Goal: Information Seeking & Learning: Check status

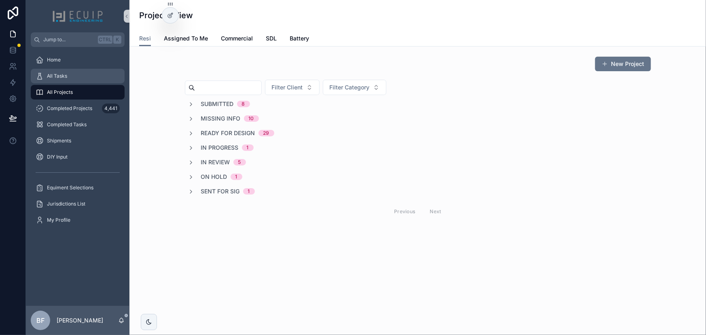
click at [80, 77] on div "All Tasks" at bounding box center [78, 76] width 84 height 13
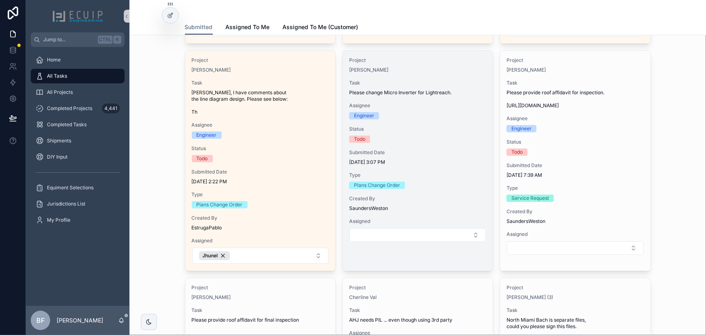
scroll to position [1306, 0]
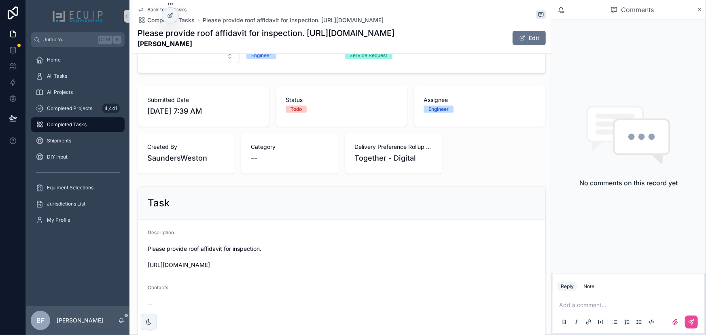
scroll to position [184, 0]
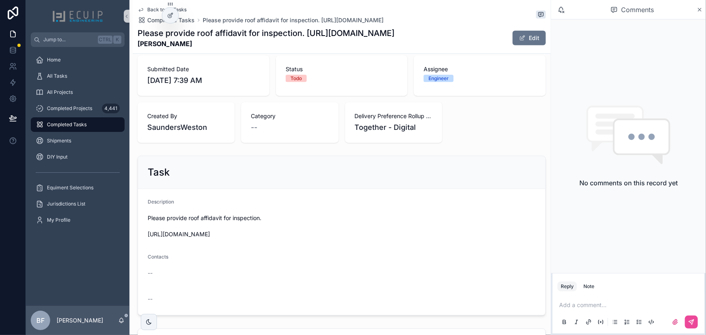
drag, startPoint x: 196, startPoint y: 49, endPoint x: 134, endPoint y: 50, distance: 62.7
click at [134, 50] on div "Back to All Tasks Completed Tasks Please provide roof affidavit for inspection.…" at bounding box center [342, 27] width 418 height 54
copy strong "Gail Koppelman"
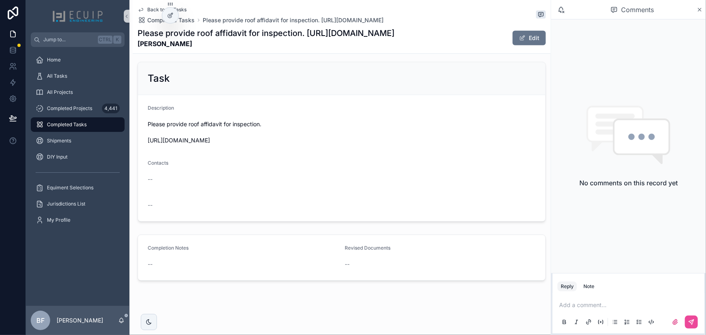
click at [490, 145] on div "Please provide roof affidavit for inspection. https://photos.app.goo.gl/8FxBdKS…" at bounding box center [342, 132] width 388 height 29
click at [514, 40] on button "Edit" at bounding box center [529, 38] width 33 height 15
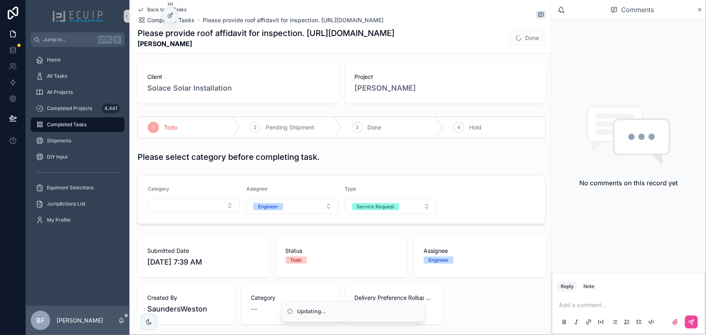
scroll to position [0, 0]
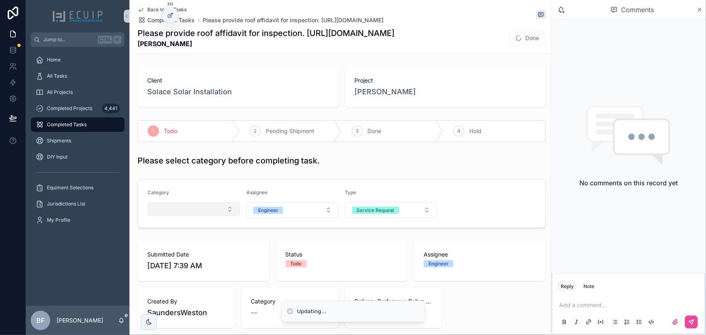
click at [201, 214] on button "Select Button" at bounding box center [194, 209] width 92 height 14
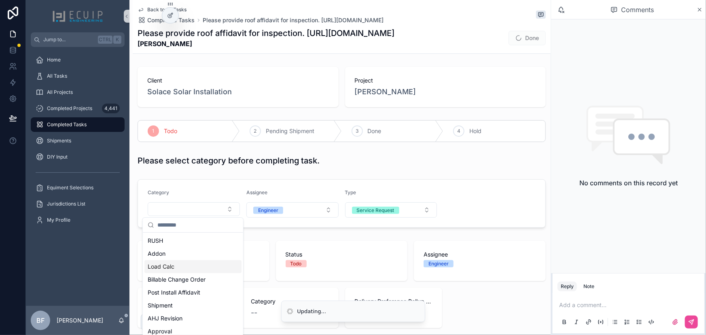
scroll to position [147, 0]
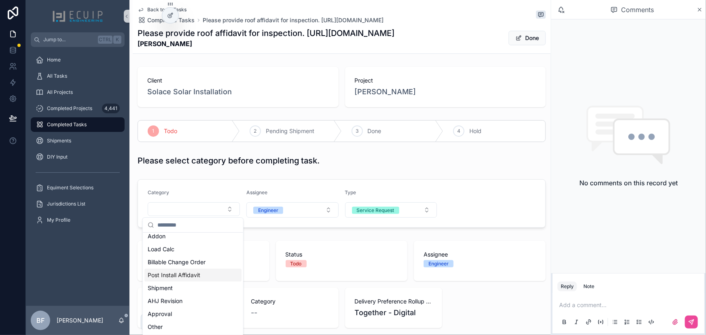
click at [199, 279] on span "Post Install Affidavit" at bounding box center [174, 275] width 53 height 8
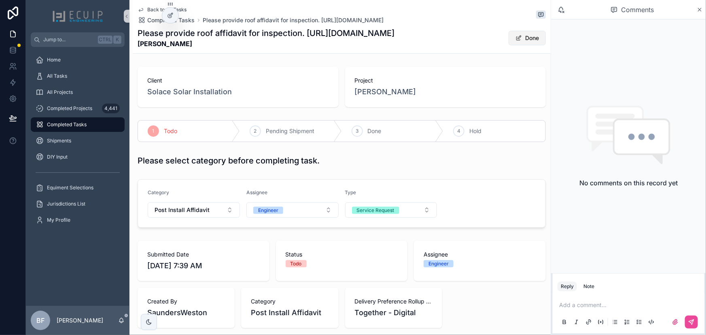
click at [526, 37] on button "Done" at bounding box center [527, 38] width 37 height 15
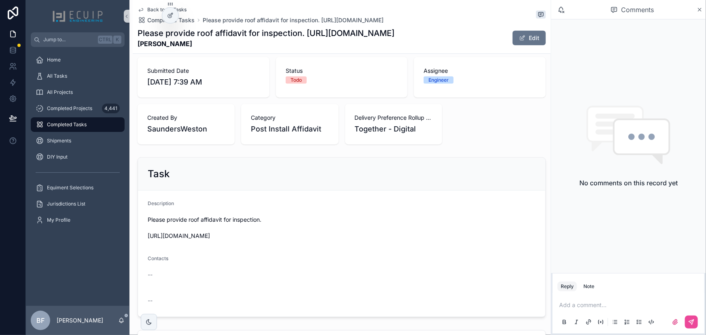
scroll to position [0, 0]
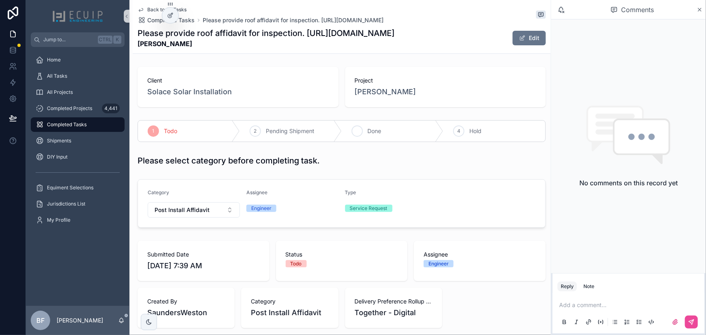
click at [364, 134] on div "3 Done" at bounding box center [393, 131] width 102 height 21
click at [95, 72] on div "All Tasks" at bounding box center [78, 76] width 84 height 13
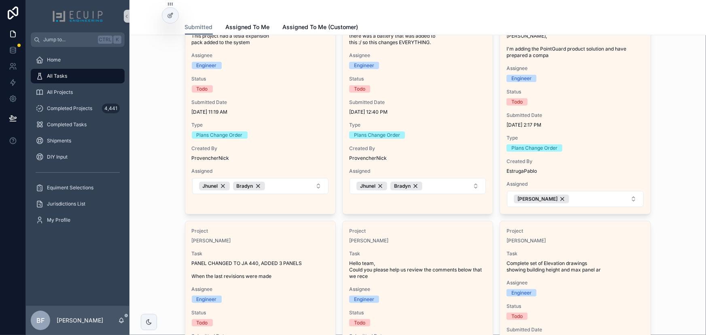
scroll to position [331, 0]
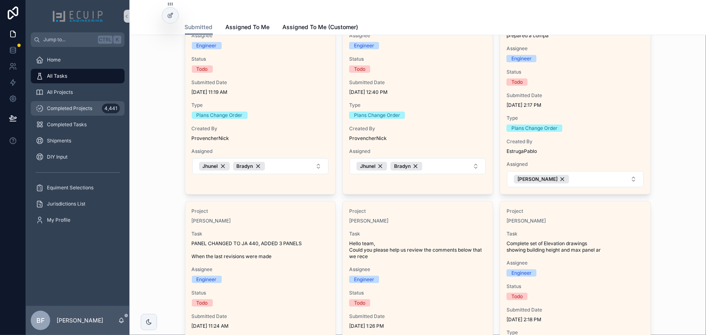
drag, startPoint x: 59, startPoint y: 110, endPoint x: 100, endPoint y: 104, distance: 41.7
click at [59, 110] on span "Completed Projects" at bounding box center [69, 108] width 45 height 6
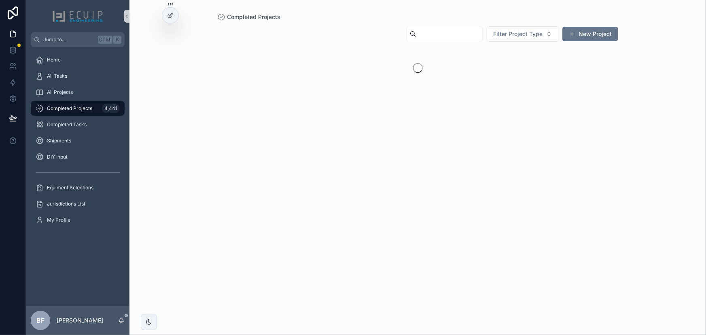
click at [417, 30] on input "scrollable content" at bounding box center [450, 33] width 66 height 11
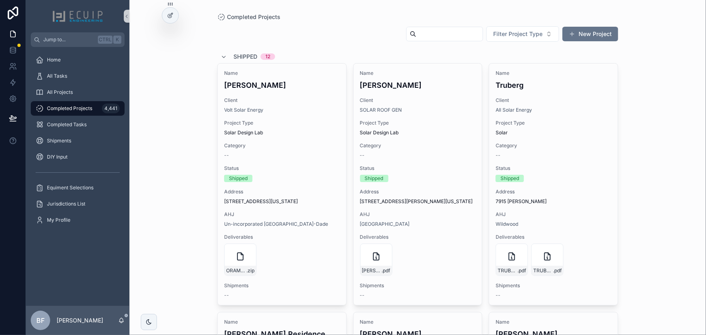
paste input "**********"
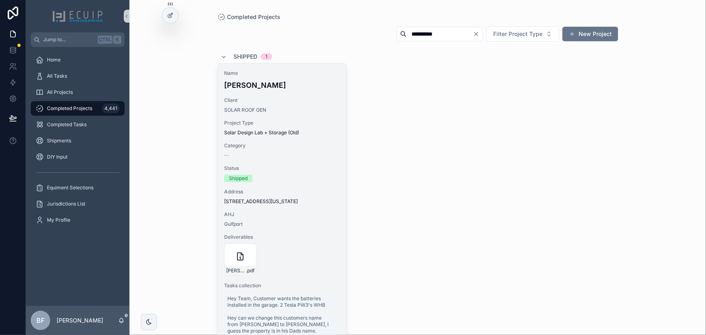
type input "**********"
click at [299, 77] on div "Name Brian Boyd" at bounding box center [282, 80] width 116 height 21
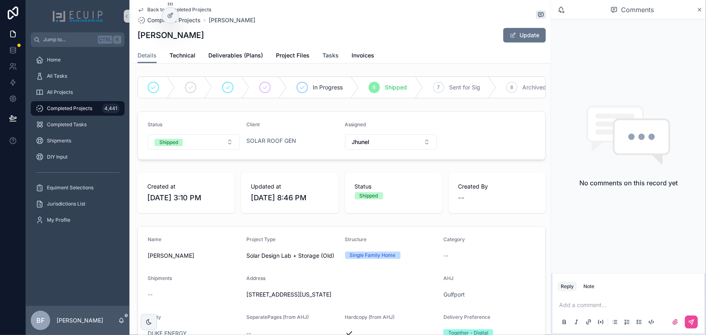
click at [326, 53] on span "Tasks" at bounding box center [331, 55] width 16 height 8
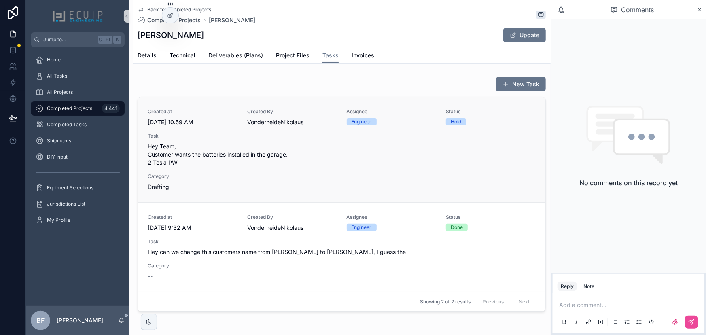
click at [321, 174] on div "Created at 9/15/2025 10:59 AM Created By VonderheideNikolaus Assignee Engineer …" at bounding box center [342, 149] width 388 height 83
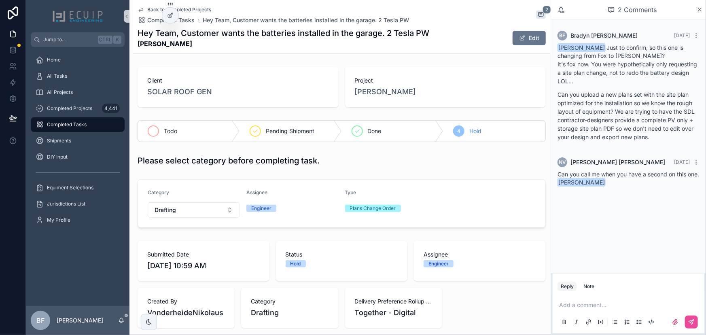
click at [181, 129] on div "Todo" at bounding box center [189, 131] width 102 height 21
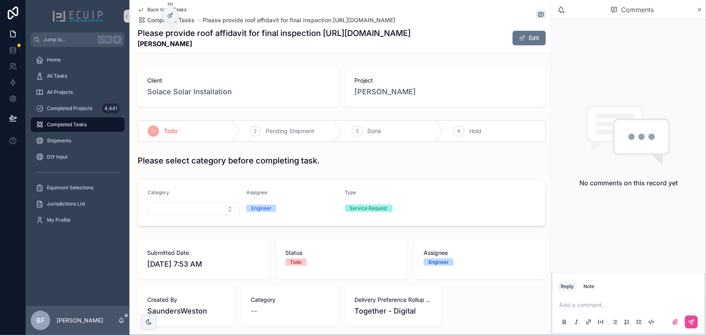
drag, startPoint x: 223, startPoint y: 45, endPoint x: 136, endPoint y: 47, distance: 86.7
click at [136, 47] on div "Back to All Tasks Completed Tasks Please provide roof affidavit for final inspe…" at bounding box center [342, 27] width 418 height 54
copy strong "Doodnauth Sukhnandan"
click at [420, 163] on div "Please select category before completing task." at bounding box center [342, 160] width 408 height 11
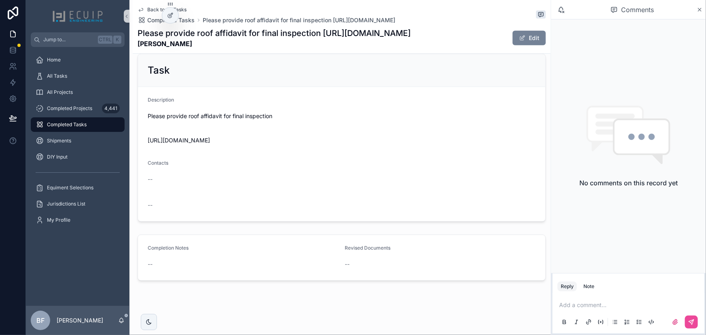
click at [521, 36] on span "scrollable content" at bounding box center [522, 38] width 6 height 6
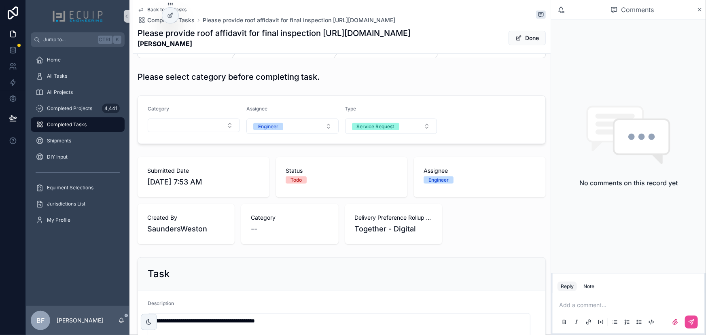
scroll to position [78, 0]
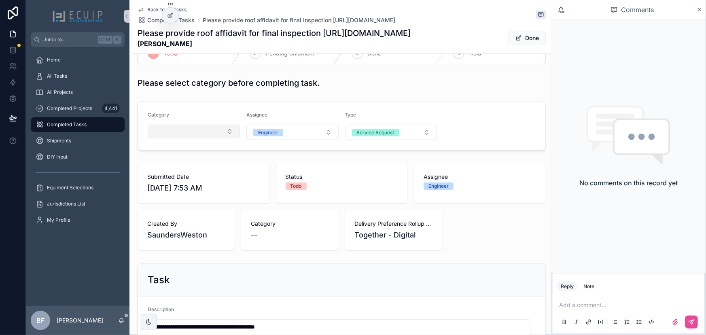
click at [179, 137] on button "Select Button" at bounding box center [194, 132] width 92 height 14
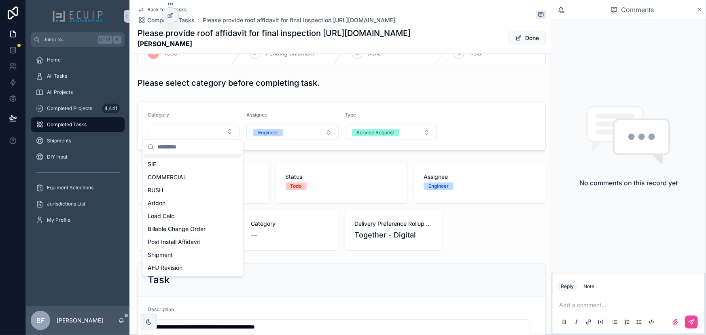
scroll to position [110, 0]
click at [191, 231] on span "Post Install Affidavit" at bounding box center [174, 234] width 53 height 8
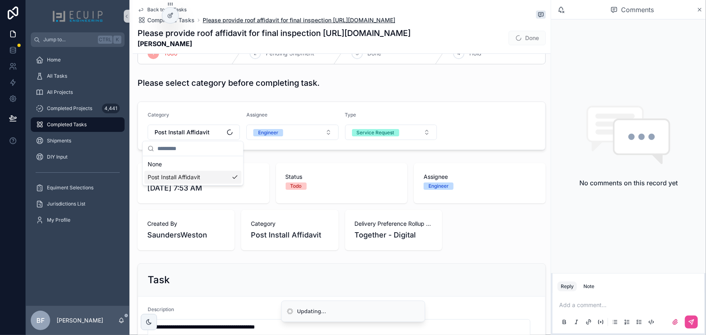
scroll to position [0, 0]
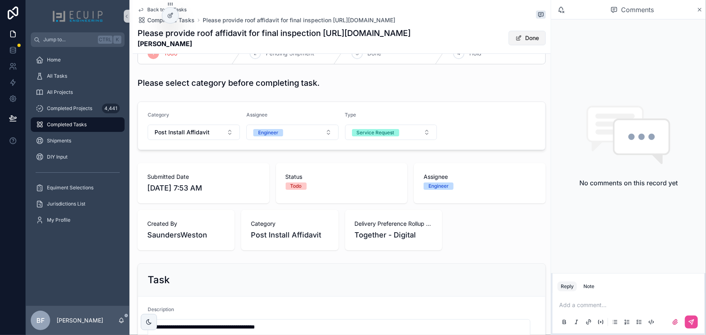
click at [522, 40] on button "Done" at bounding box center [527, 38] width 37 height 15
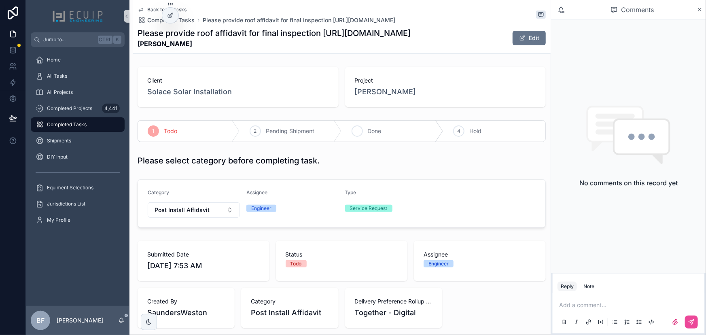
click at [386, 134] on div "3 Done" at bounding box center [393, 131] width 102 height 21
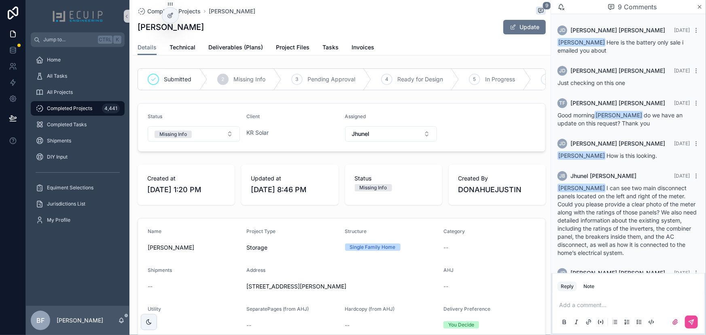
scroll to position [153, 0]
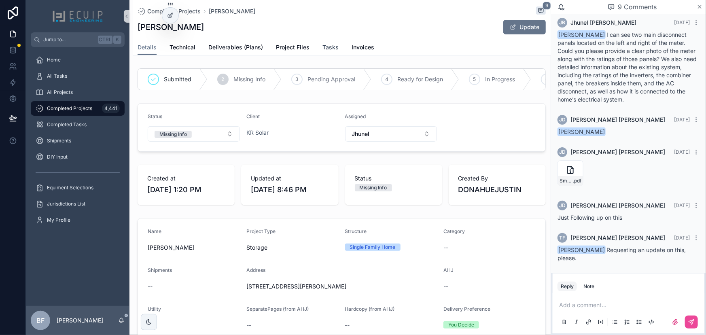
click at [323, 47] on span "Tasks" at bounding box center [331, 47] width 16 height 8
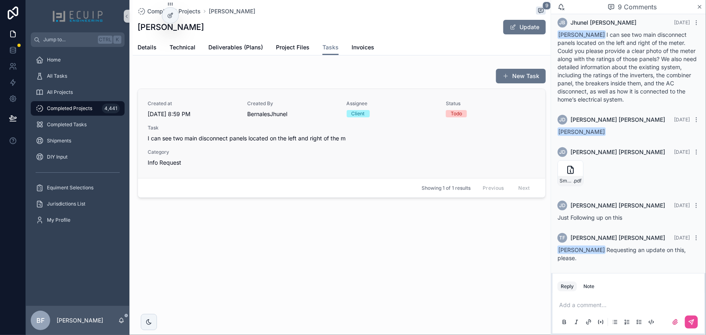
click at [336, 159] on div "Created at 9/22/2025 8:59 PM Created By BernalesJhunel Assignee Client Status T…" at bounding box center [342, 133] width 388 height 66
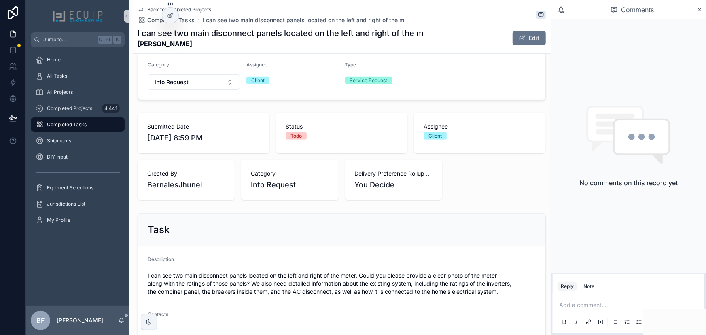
scroll to position [221, 0]
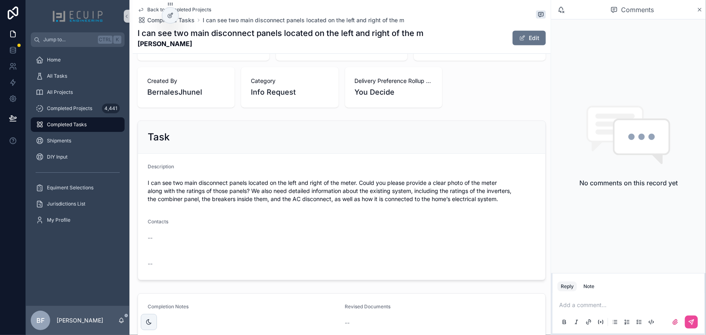
click at [582, 311] on div "Add a comment..." at bounding box center [629, 313] width 142 height 34
click at [588, 308] on p "scrollable content" at bounding box center [630, 305] width 142 height 8
click at [597, 288] on span "justin@kr.solar" at bounding box center [646, 292] width 144 height 8
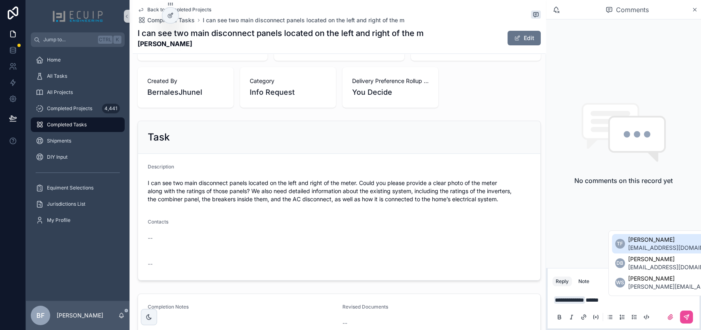
click at [672, 238] on li "TF Theresa Flores tflores@kr.solar" at bounding box center [694, 243] width 164 height 19
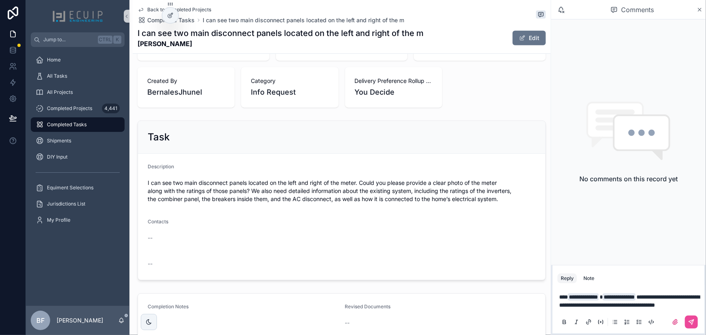
click at [693, 306] on p "**********" at bounding box center [630, 301] width 142 height 16
click at [587, 296] on span "**********" at bounding box center [629, 301] width 140 height 14
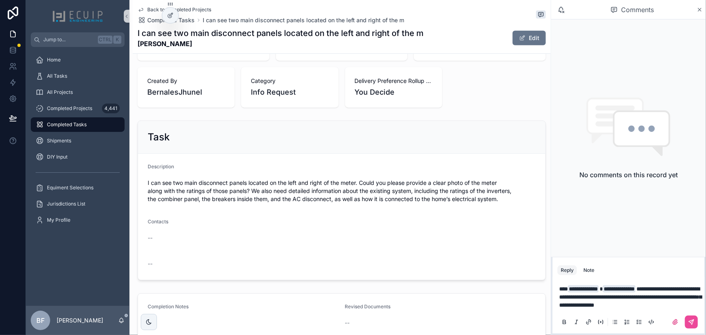
click at [673, 307] on p "**********" at bounding box center [630, 297] width 142 height 24
click at [702, 320] on div "**********" at bounding box center [629, 305] width 152 height 57
click at [692, 320] on icon "scrollable content" at bounding box center [692, 322] width 6 height 6
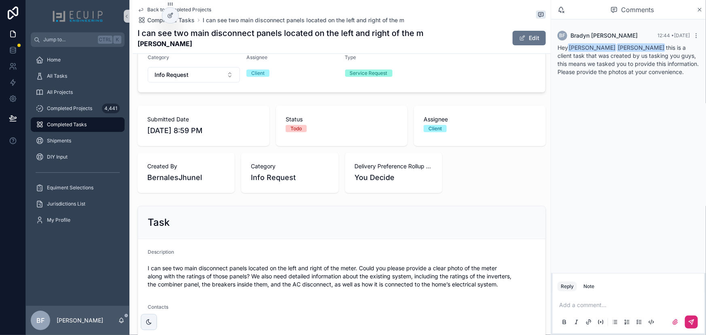
scroll to position [0, 0]
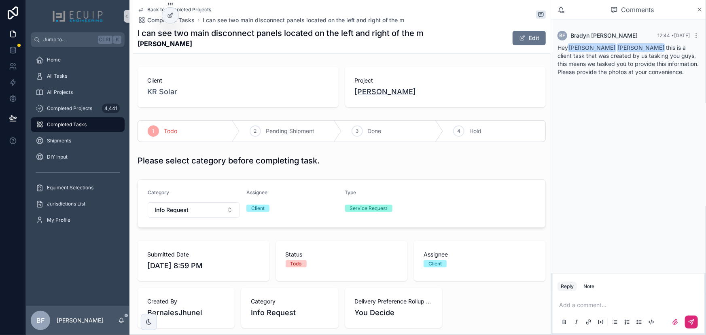
click at [383, 94] on span "Steven Thomas" at bounding box center [386, 91] width 62 height 11
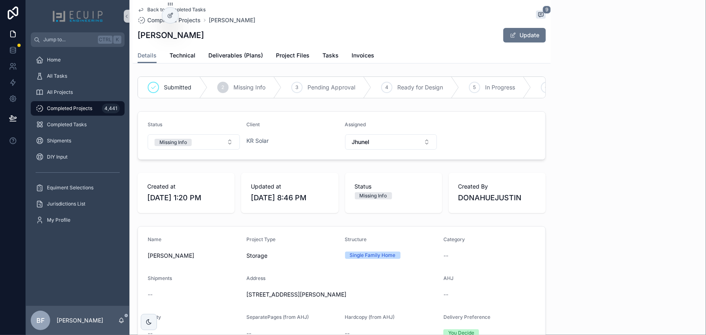
scroll to position [153, 0]
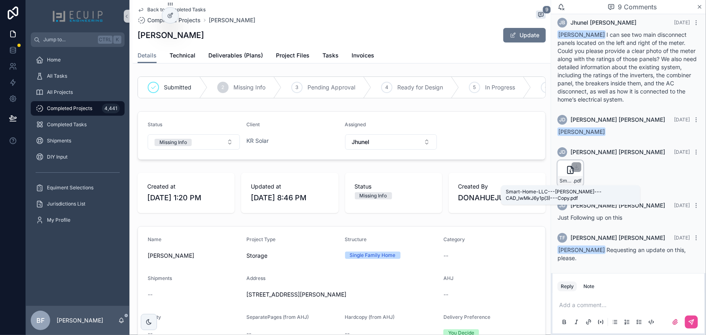
click at [568, 178] on span "Smart-Home-LLC---Steven-Thomas---CAD_lwMkJ6y1p(3)---Copy" at bounding box center [566, 181] width 13 height 6
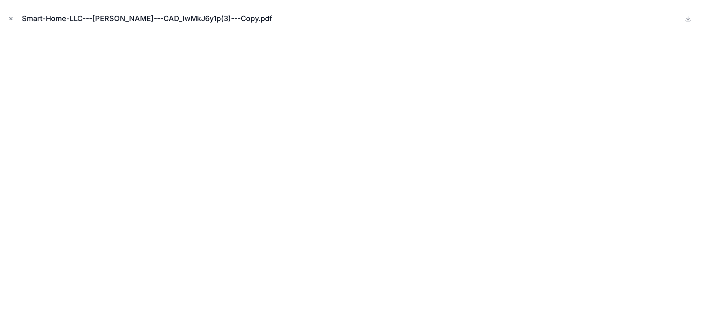
click at [13, 17] on icon "Close modal" at bounding box center [11, 19] width 6 height 6
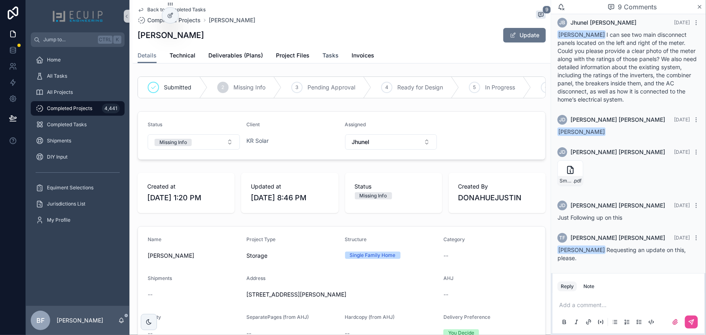
click at [325, 53] on span "Tasks" at bounding box center [331, 55] width 16 height 8
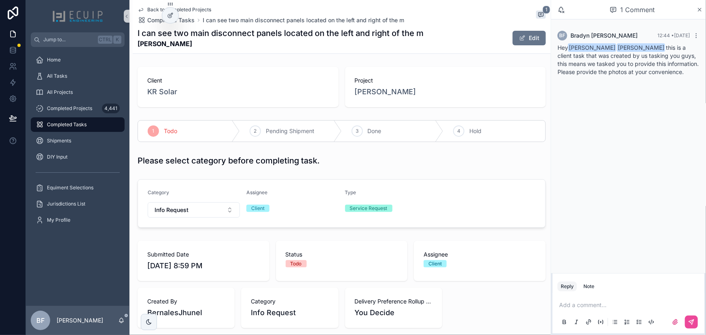
click at [620, 304] on p "scrollable content" at bounding box center [630, 305] width 142 height 8
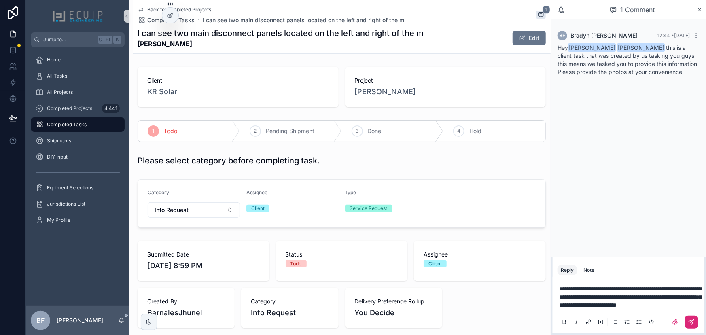
click at [691, 320] on icon "scrollable content" at bounding box center [692, 322] width 6 height 6
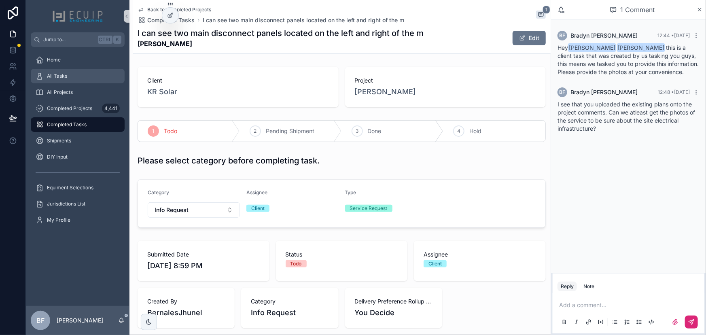
click at [96, 79] on div "All Tasks" at bounding box center [78, 76] width 84 height 13
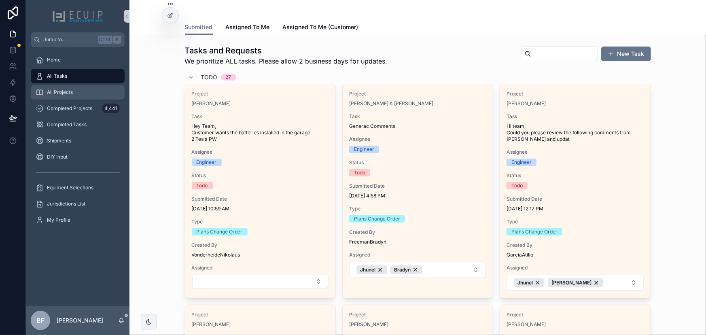
click at [90, 93] on div "All Projects" at bounding box center [78, 92] width 84 height 13
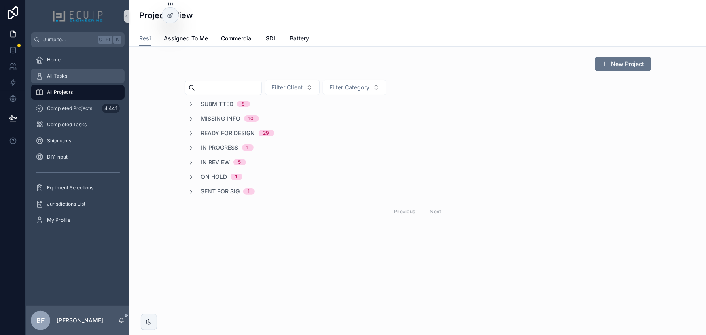
click at [69, 80] on div "All Tasks" at bounding box center [78, 76] width 84 height 13
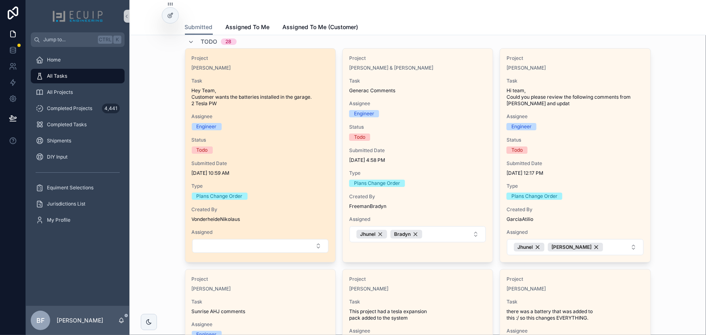
scroll to position [36, 0]
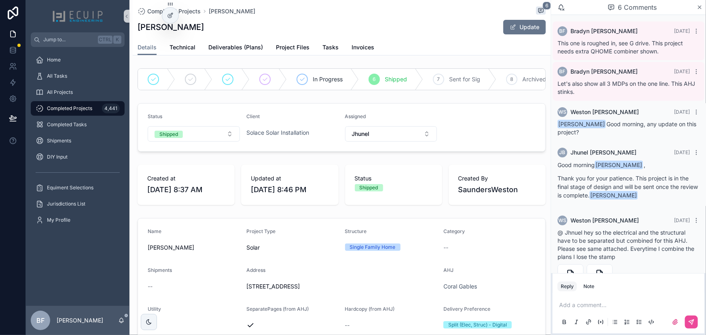
scroll to position [79, 0]
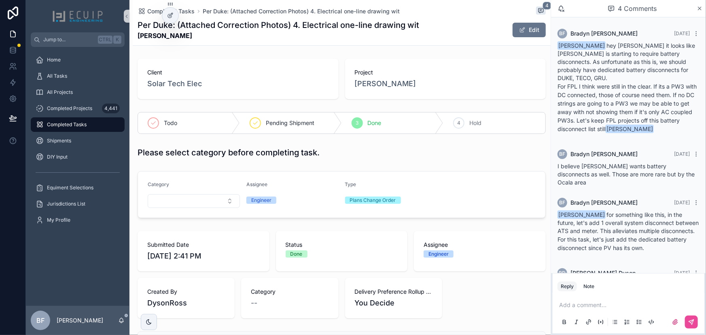
scroll to position [27, 0]
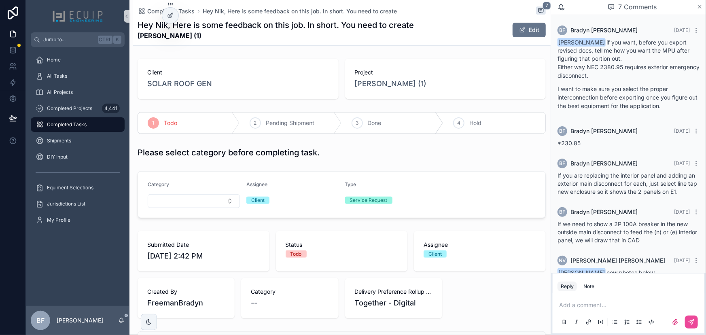
scroll to position [233, 0]
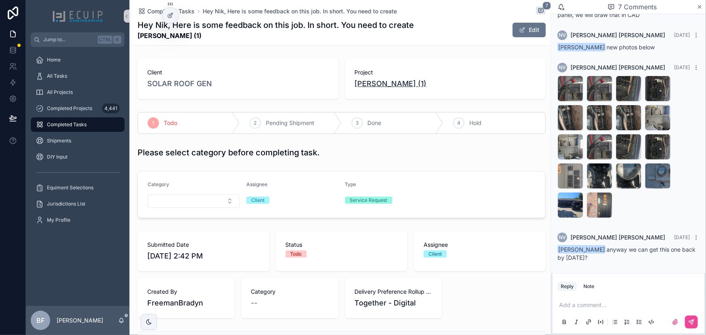
click at [383, 87] on span "Eric Wills (1)" at bounding box center [391, 83] width 72 height 11
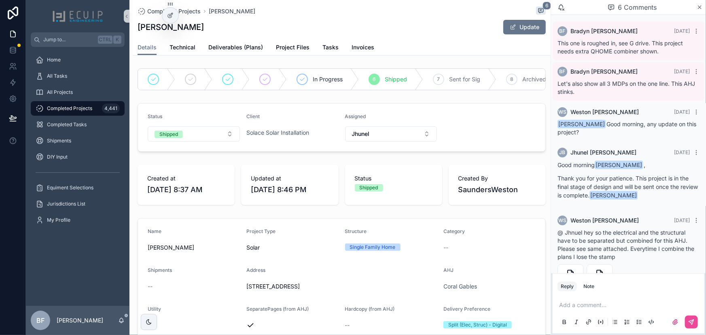
scroll to position [79, 0]
